Goal: Information Seeking & Learning: Check status

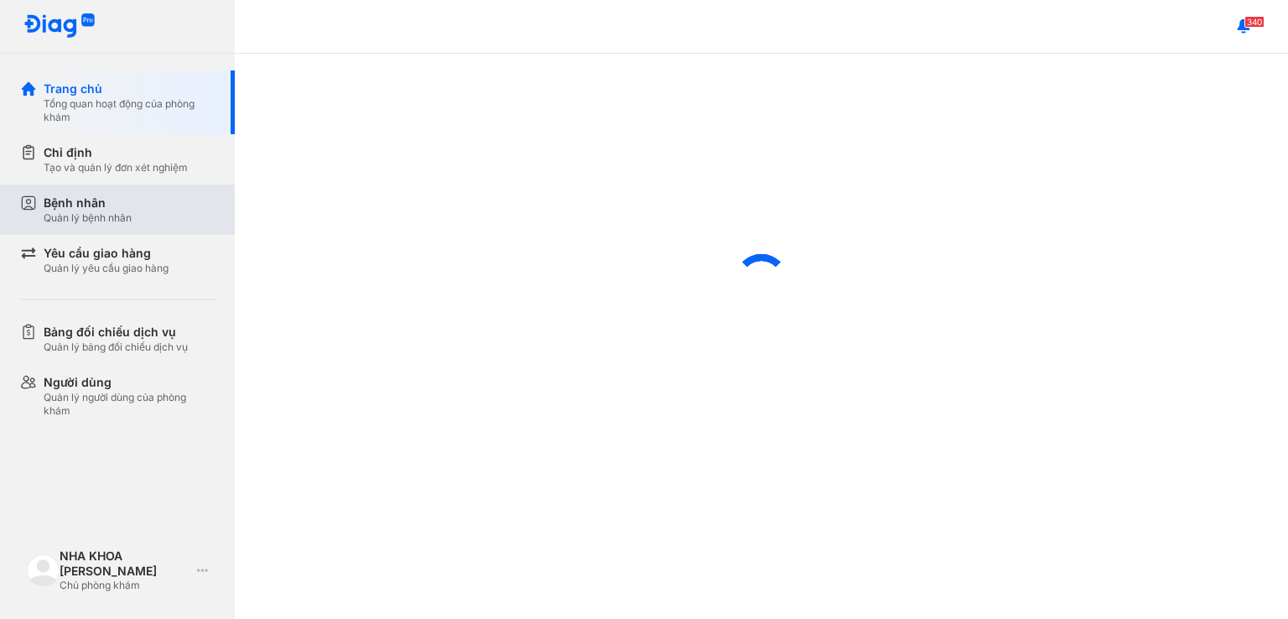
drag, startPoint x: 97, startPoint y: 203, endPoint x: 175, endPoint y: 193, distance: 78.6
click at [97, 202] on div "Bệnh nhân" at bounding box center [88, 203] width 88 height 17
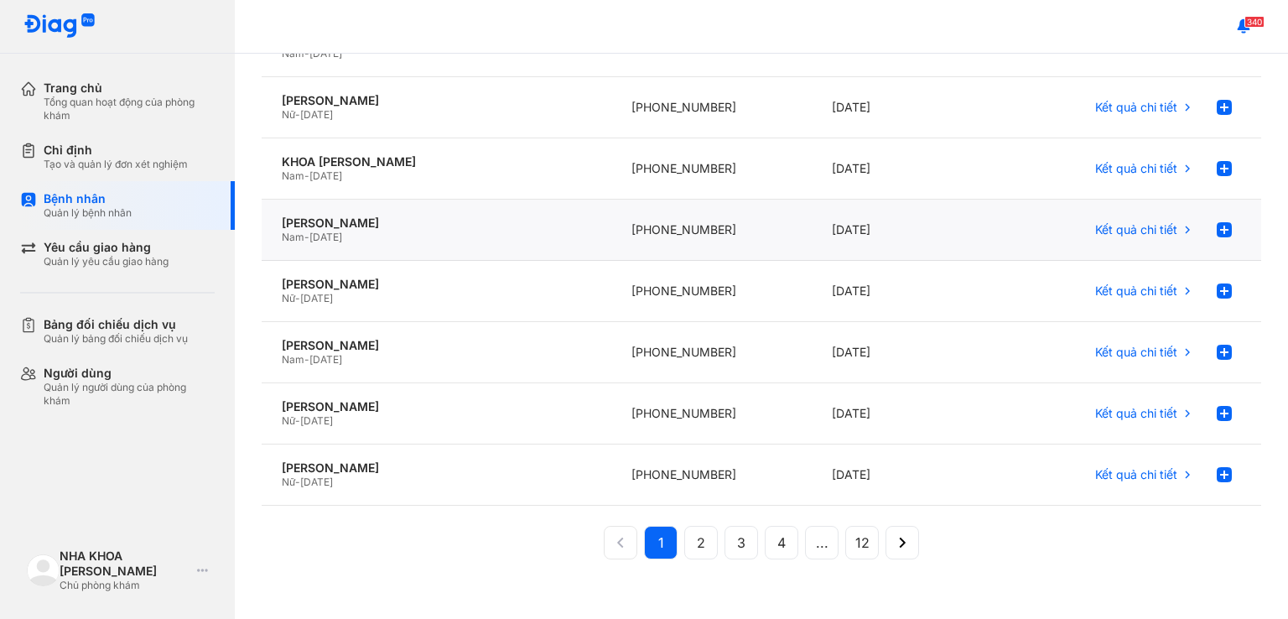
scroll to position [335, 0]
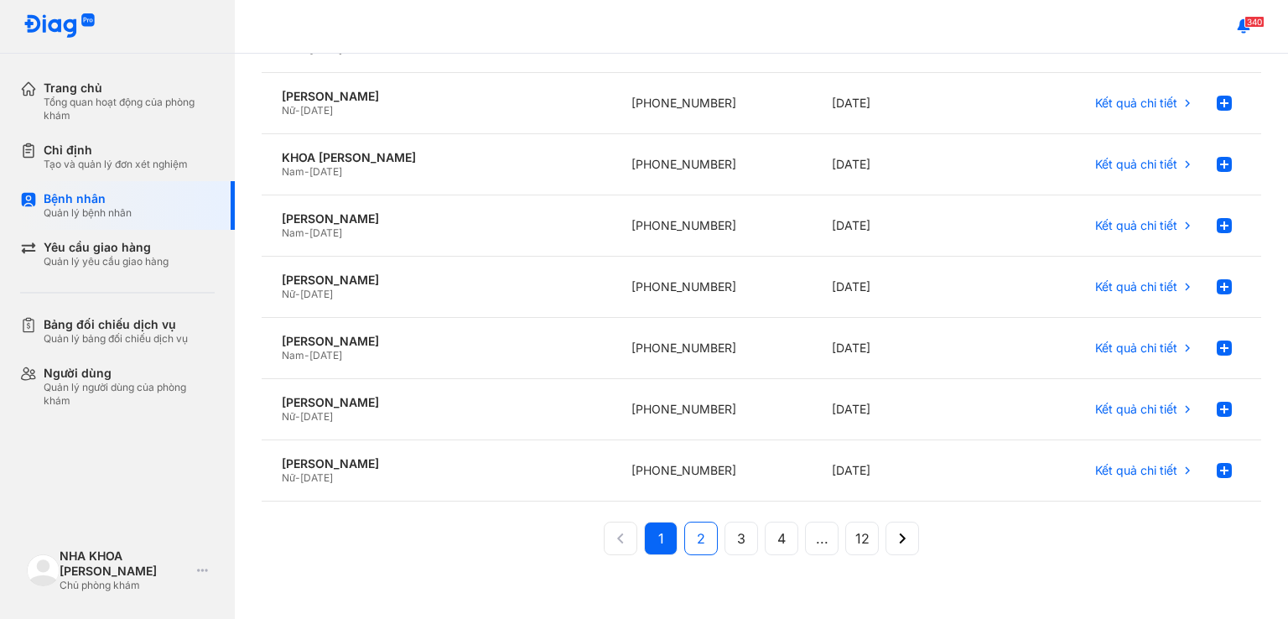
click at [697, 540] on span "2" at bounding box center [701, 538] width 8 height 20
click at [1125, 468] on span "Kết quả chi tiết" at bounding box center [1136, 470] width 82 height 15
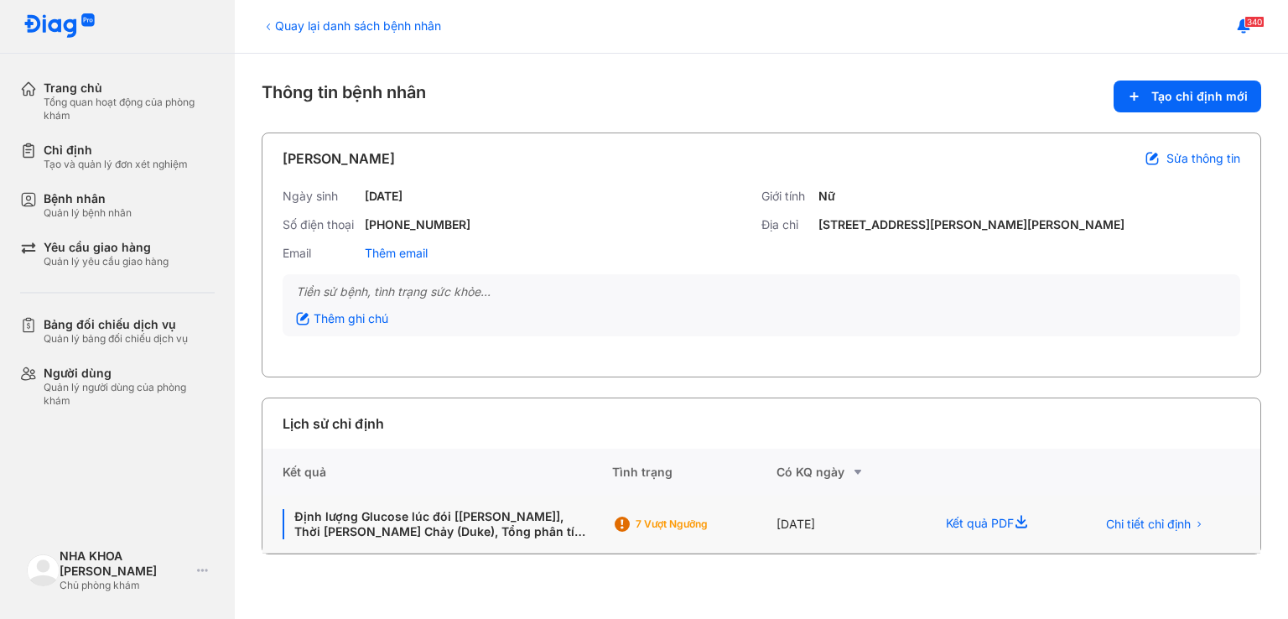
click at [1025, 520] on use at bounding box center [1022, 521] width 12 height 13
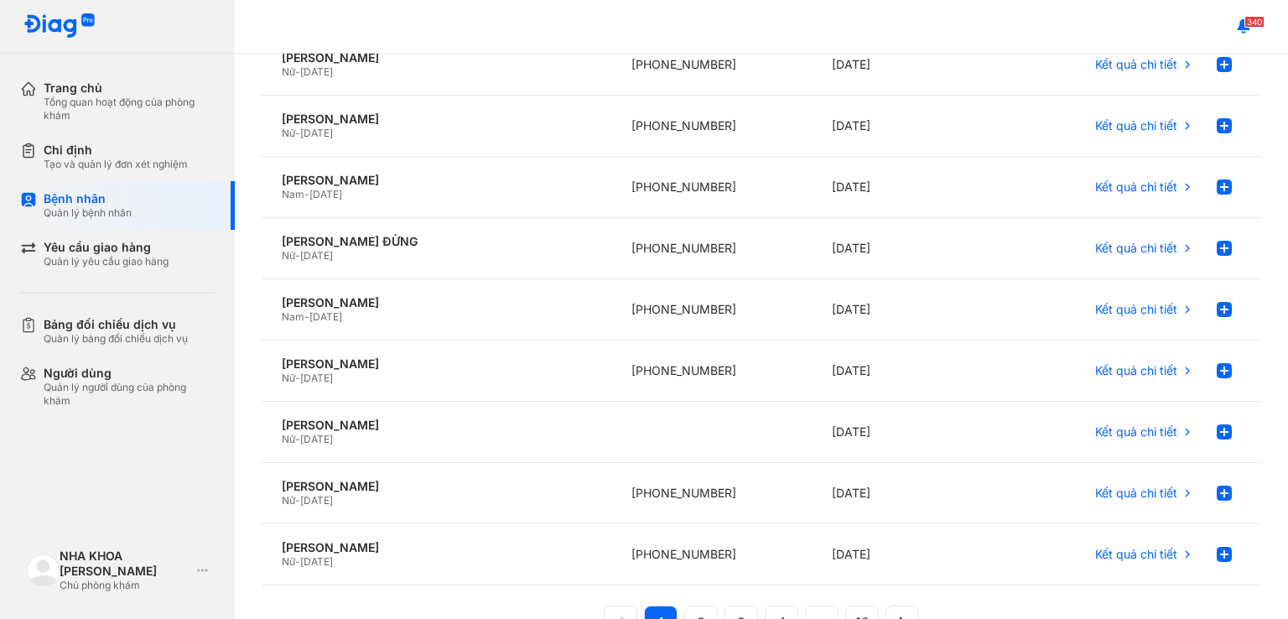
scroll to position [337, 0]
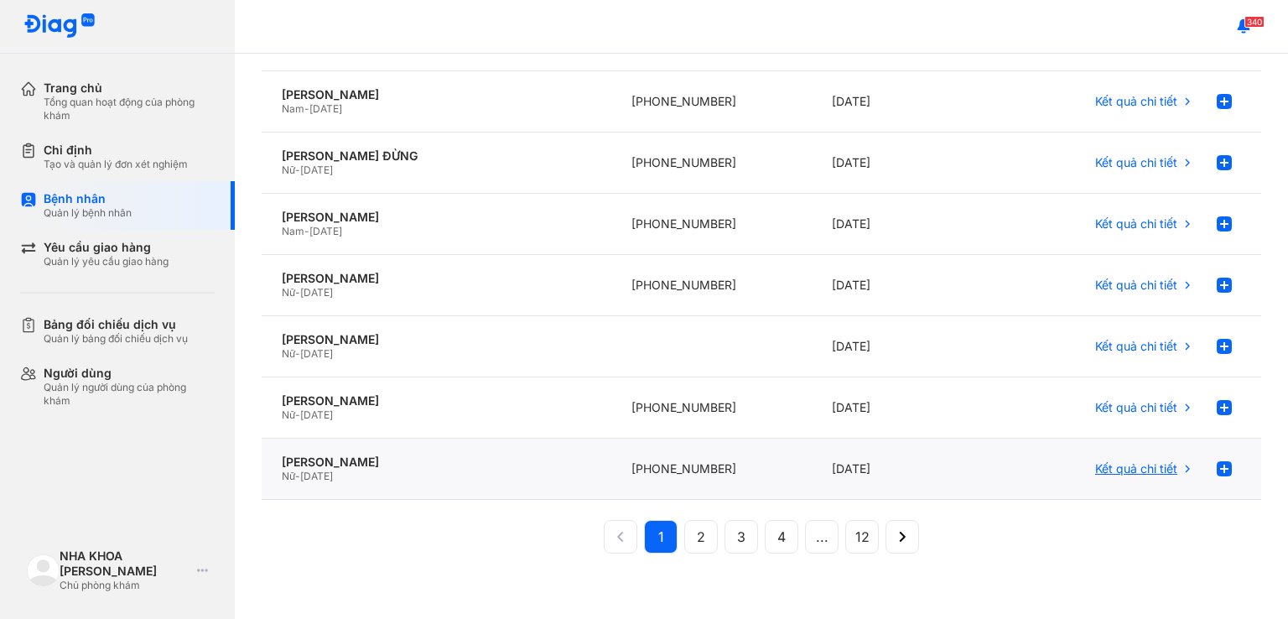
click at [1117, 468] on span "Kết quả chi tiết" at bounding box center [1136, 468] width 82 height 15
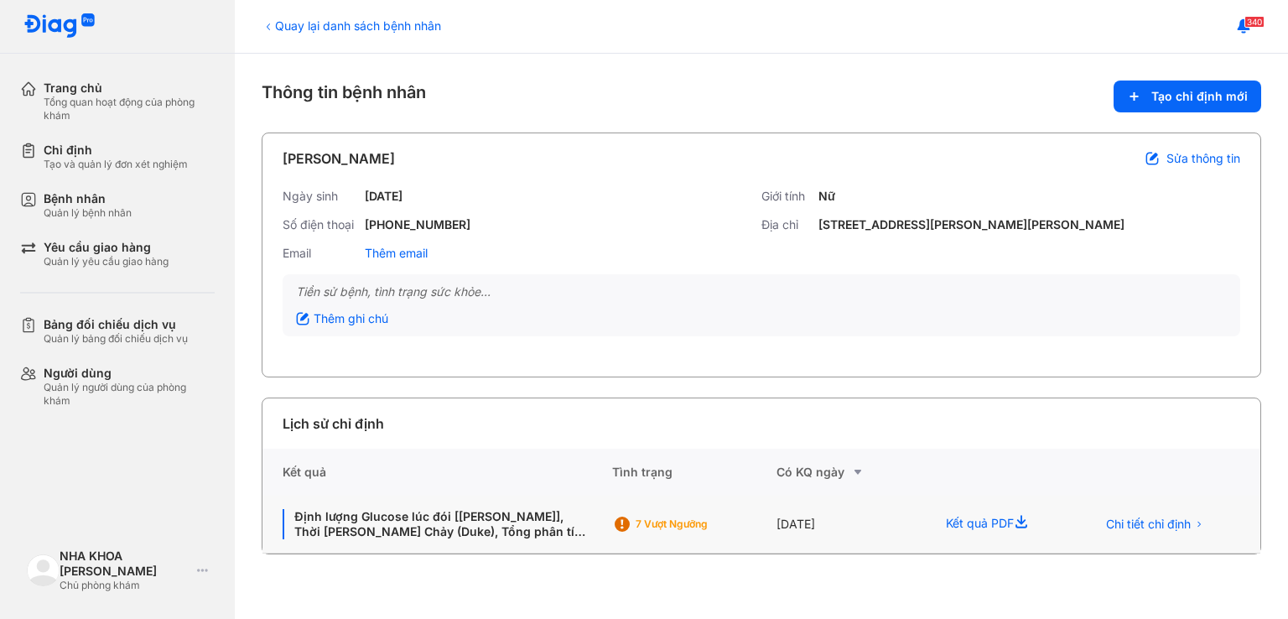
click at [1026, 521] on use at bounding box center [1022, 521] width 12 height 13
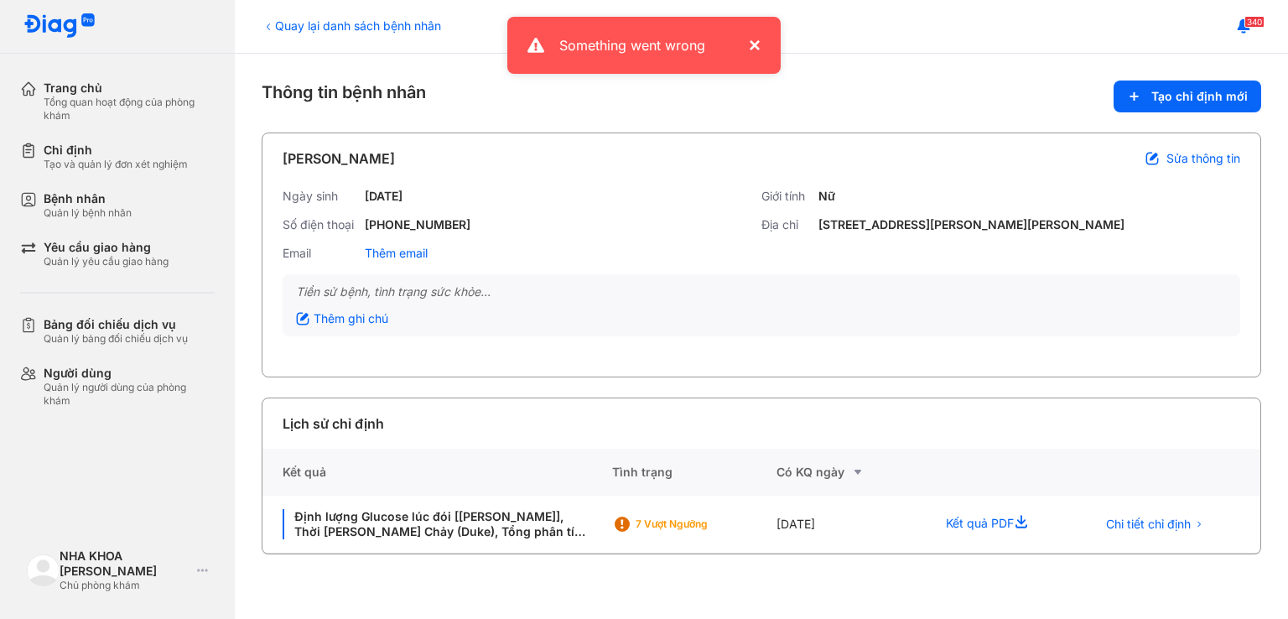
click at [751, 47] on button "×" at bounding box center [750, 45] width 20 height 20
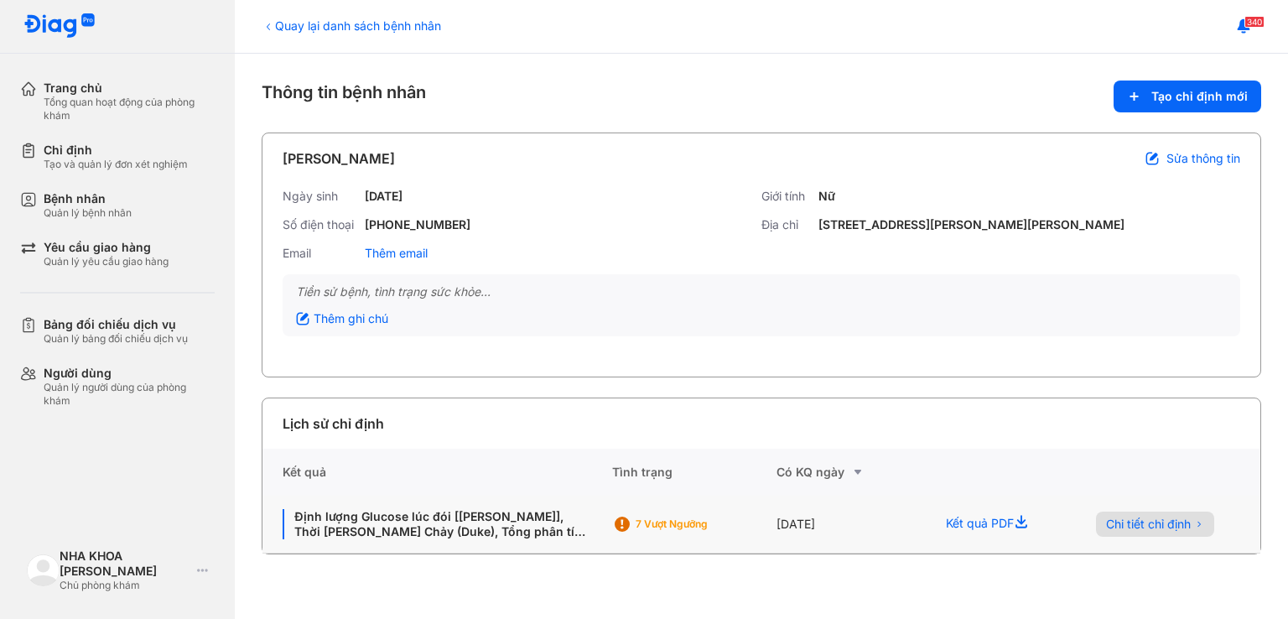
click at [1185, 525] on span "Chi tiết chỉ định" at bounding box center [1148, 524] width 85 height 15
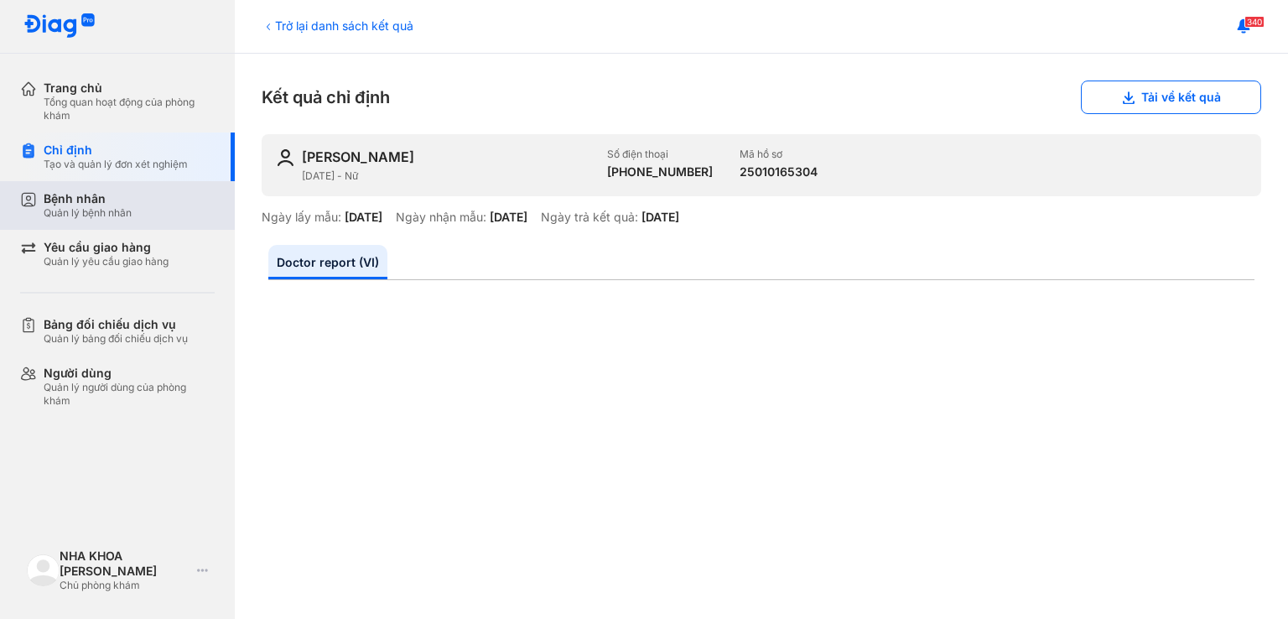
click at [138, 212] on div "Bệnh nhân Quản lý bệnh nhân" at bounding box center [129, 205] width 171 height 29
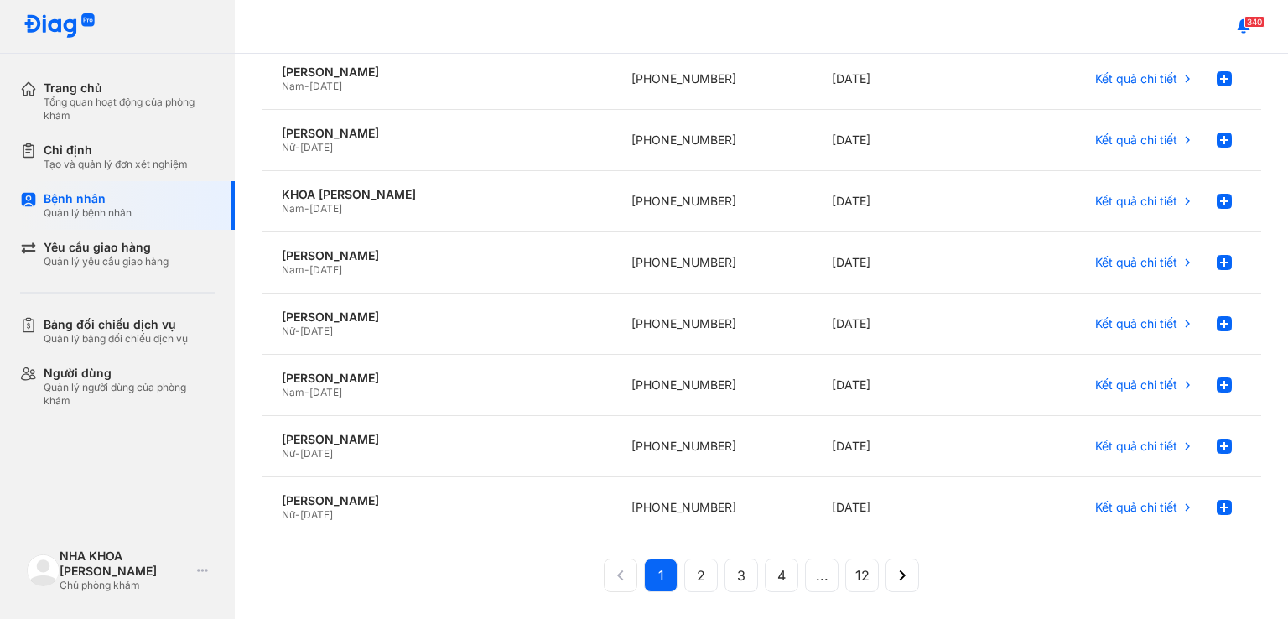
scroll to position [337, 0]
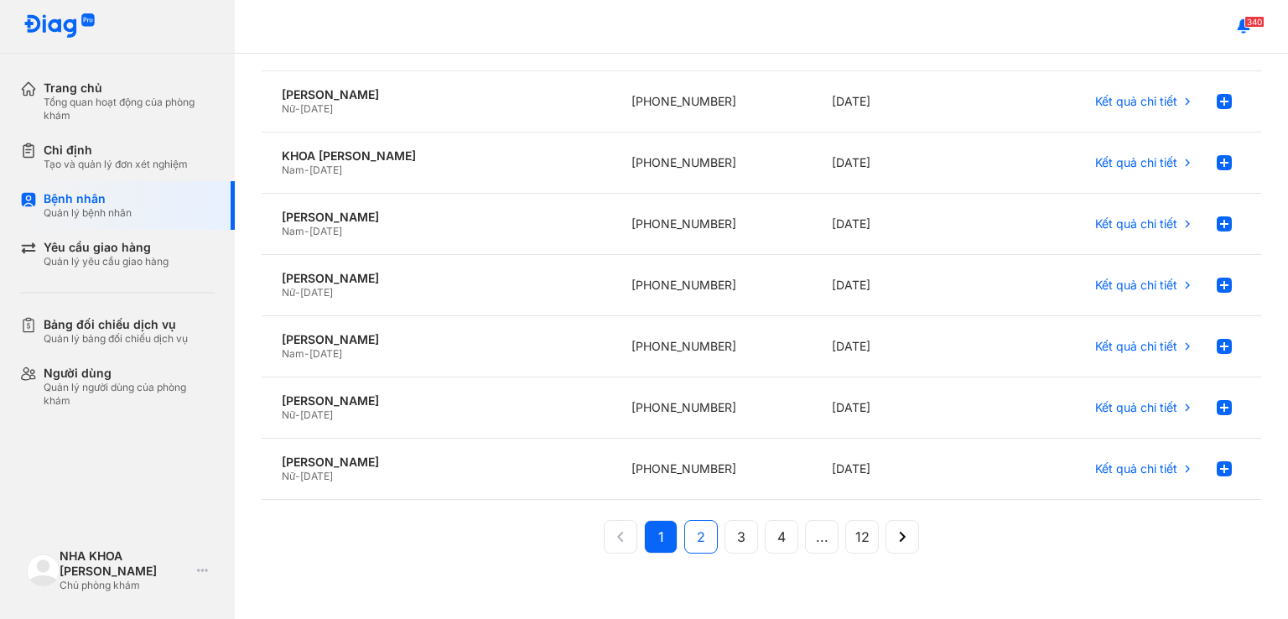
click at [697, 534] on span "2" at bounding box center [701, 537] width 8 height 20
click at [737, 533] on span "3" at bounding box center [741, 537] width 8 height 20
click at [805, 532] on button "4" at bounding box center [822, 537] width 34 height 34
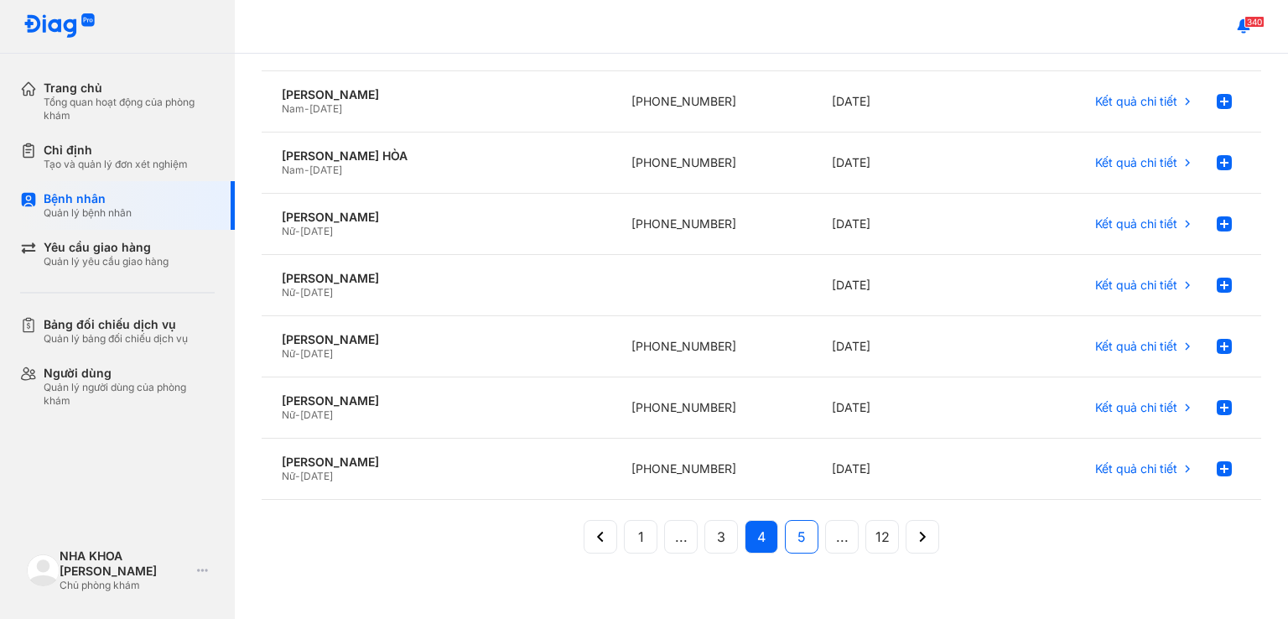
click at [797, 535] on span "5" at bounding box center [801, 537] width 8 height 20
click at [798, 541] on span "6" at bounding box center [801, 537] width 8 height 20
click at [1142, 467] on span "Kết quả chi tiết" at bounding box center [1136, 468] width 82 height 15
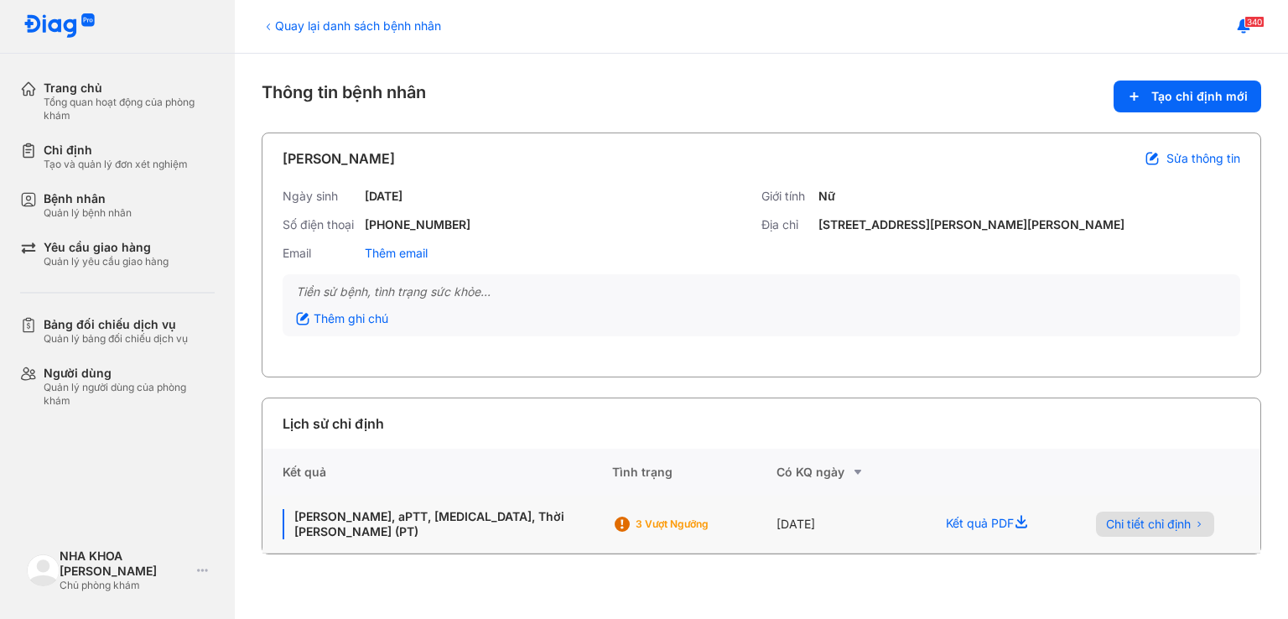
click at [1172, 526] on span "Chi tiết chỉ định" at bounding box center [1148, 524] width 85 height 15
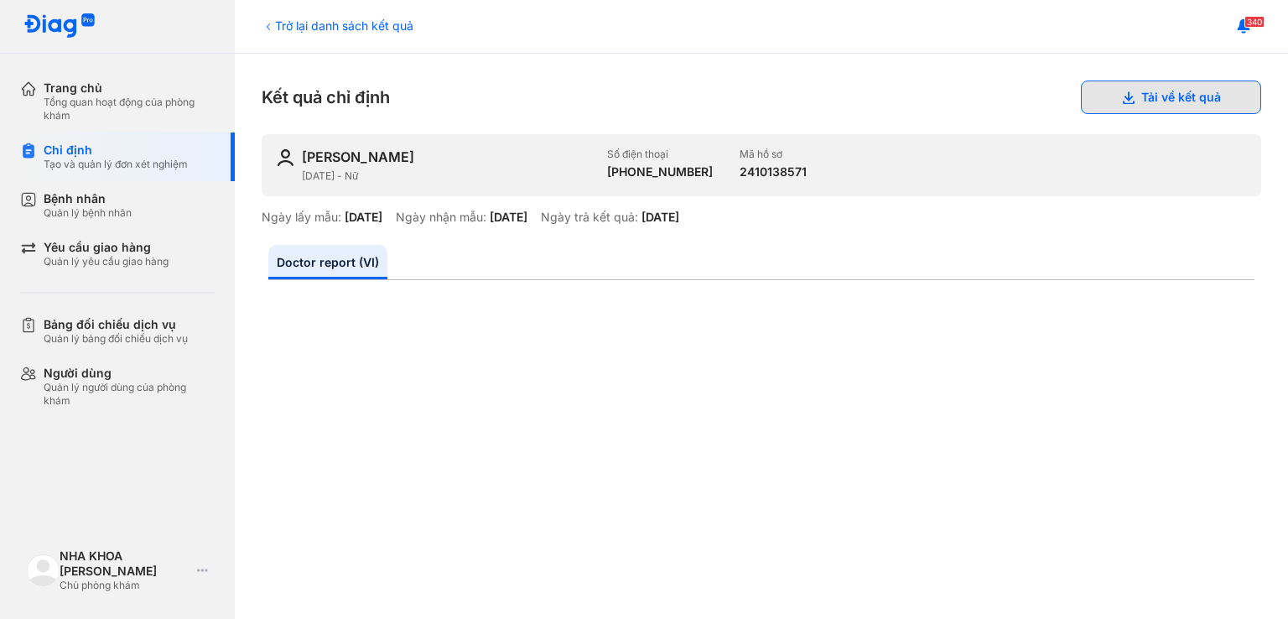
click at [1171, 99] on button "Tải về kết quả" at bounding box center [1171, 98] width 180 height 34
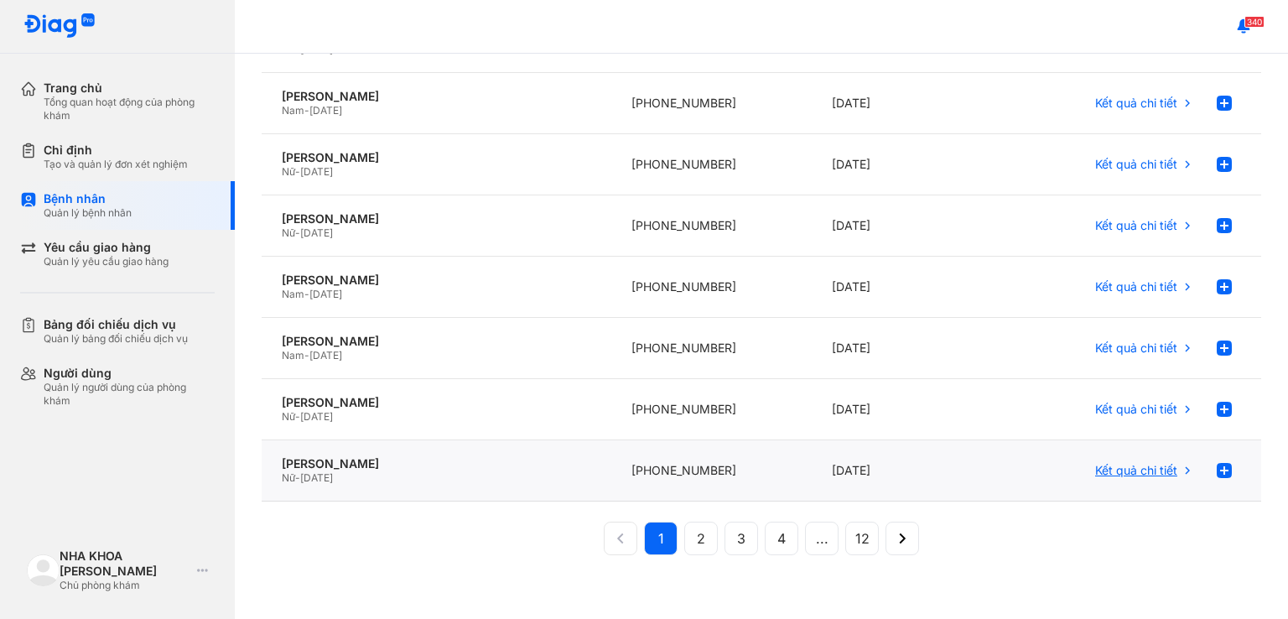
scroll to position [337, 0]
click at [777, 538] on span "4" at bounding box center [781, 537] width 8 height 20
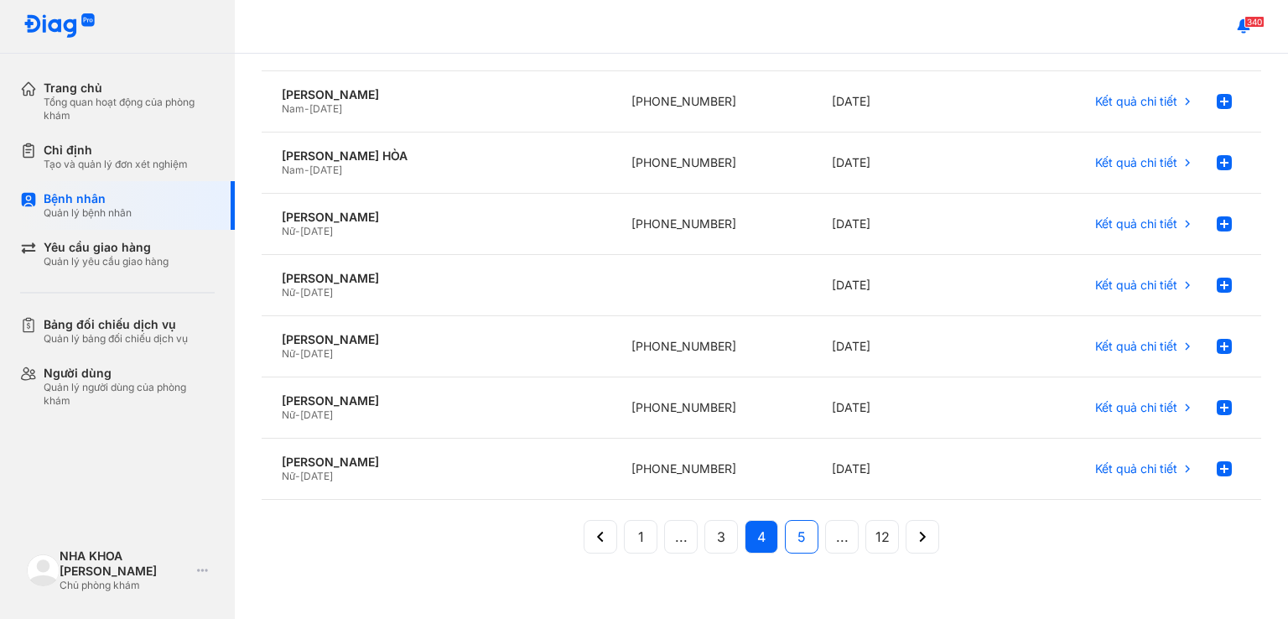
click at [797, 534] on span "5" at bounding box center [801, 537] width 8 height 20
click at [797, 531] on span "6" at bounding box center [801, 537] width 8 height 20
click at [664, 539] on button "1" at bounding box center [681, 537] width 34 height 34
